Goal: Task Accomplishment & Management: Manage account settings

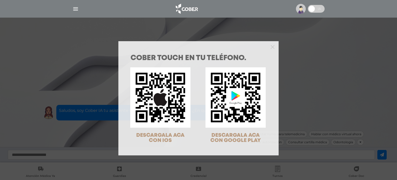
click at [61, 34] on div "COBER TOUCH en tu teléfono. DESCARGALA ACA CON IOS DESCARGALA ACA CON GOOGLE PL…" at bounding box center [198, 90] width 397 height 180
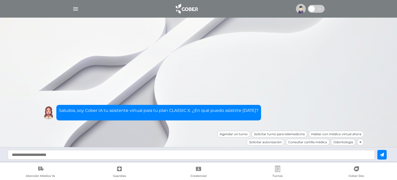
click at [78, 10] on img "button" at bounding box center [75, 9] width 6 height 6
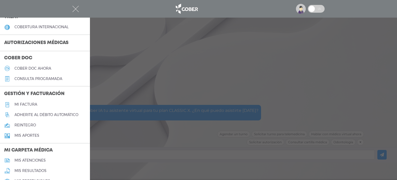
scroll to position [129, 0]
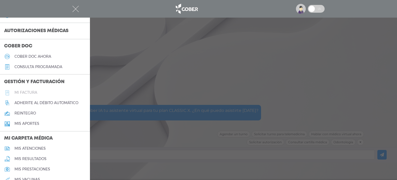
click at [26, 93] on h5 "Mi factura" at bounding box center [25, 92] width 23 height 4
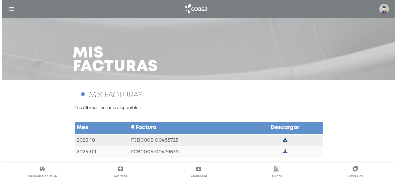
scroll to position [1, 0]
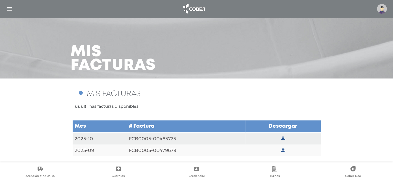
click at [12, 8] on img "button" at bounding box center [9, 9] width 6 height 6
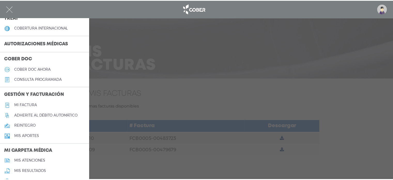
scroll to position [116, 0]
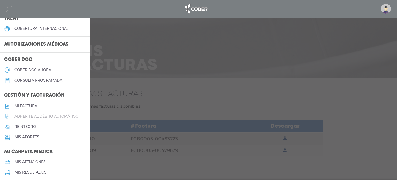
click at [42, 116] on h5 "Adherite al débito automático" at bounding box center [46, 116] width 64 height 4
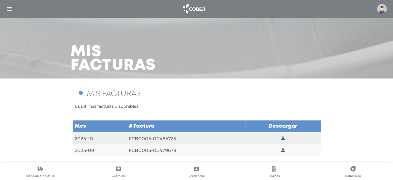
click at [168, 138] on td "FCB0005-00483723" at bounding box center [186, 139] width 119 height 12
click at [282, 137] on icon at bounding box center [283, 138] width 4 height 5
